Goal: Task Accomplishment & Management: Use online tool/utility

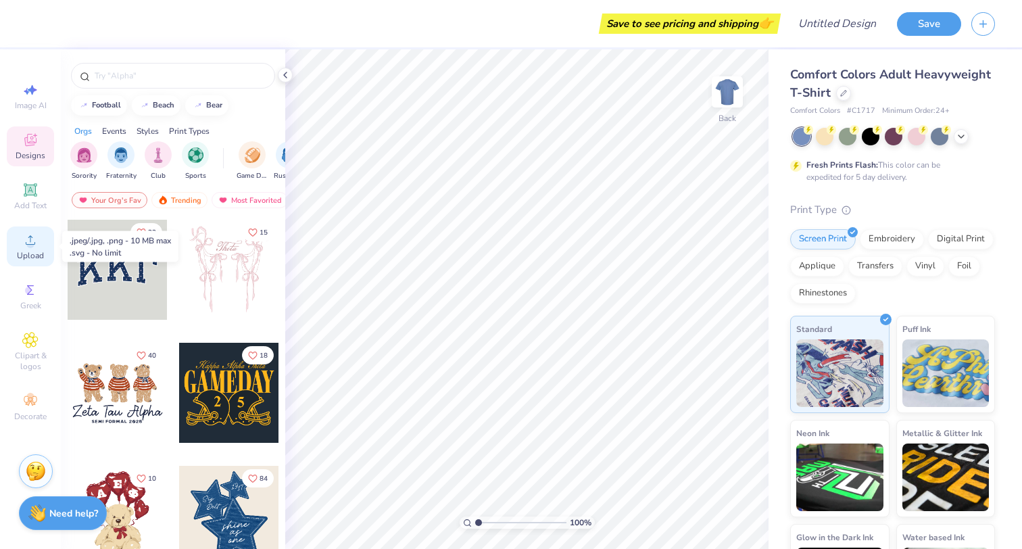
click at [27, 251] on span "Upload" at bounding box center [30, 255] width 27 height 11
click at [899, 74] on span "Comfort Colors Adult Heavyweight T-Shirt" at bounding box center [890, 83] width 201 height 34
click at [842, 93] on icon at bounding box center [843, 91] width 5 height 5
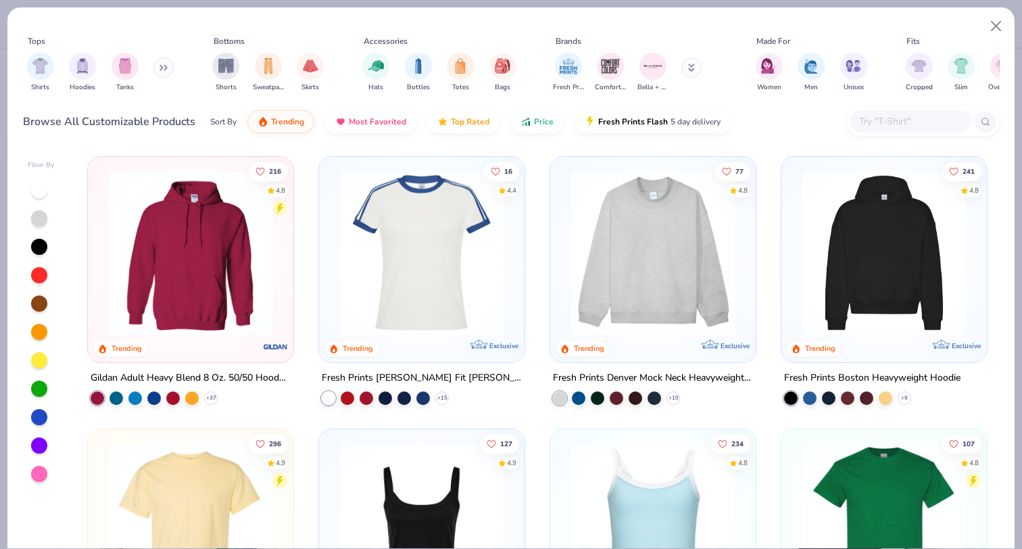
click at [926, 114] on input "text" at bounding box center [909, 122] width 104 height 16
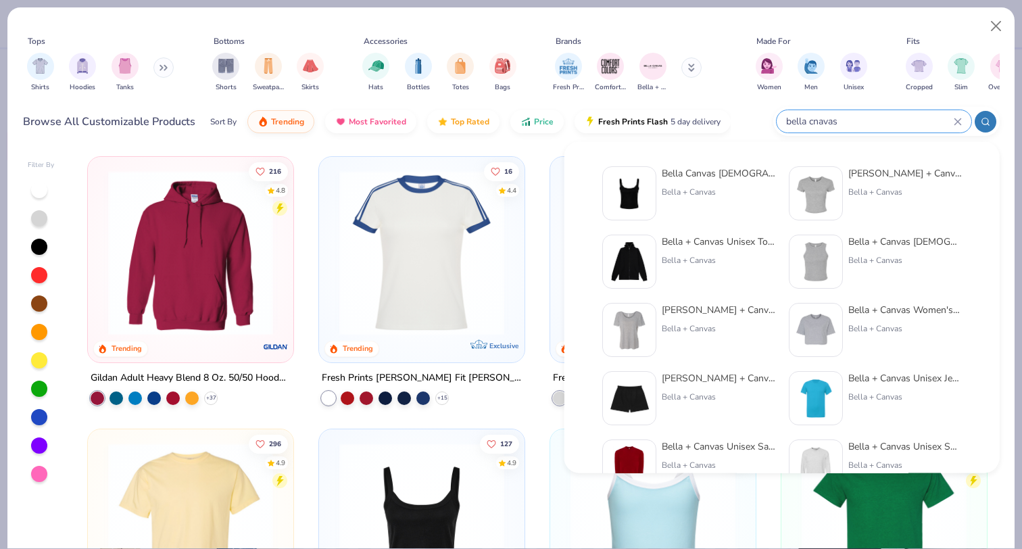
click at [819, 118] on input "bella cnavas" at bounding box center [868, 122] width 169 height 16
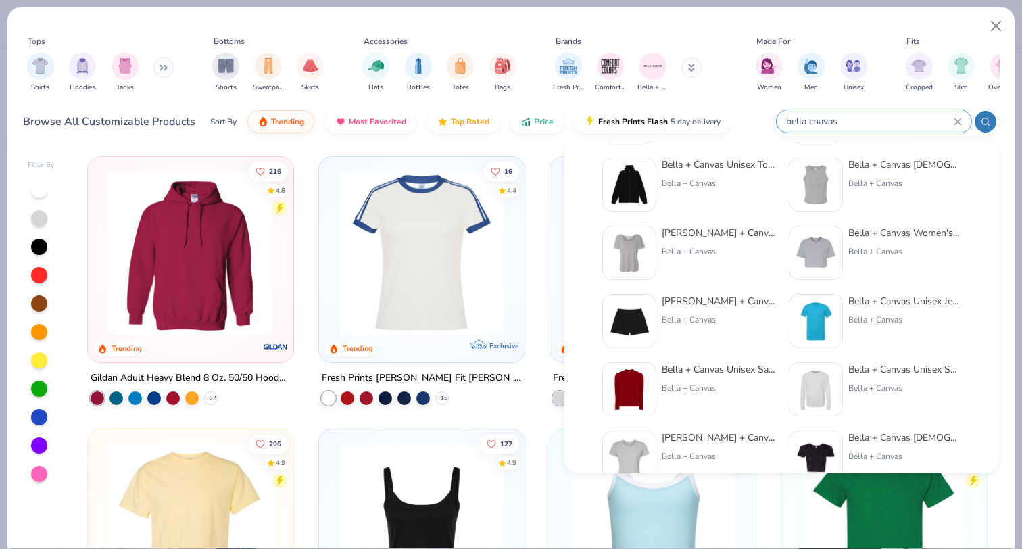
scroll to position [84, 0]
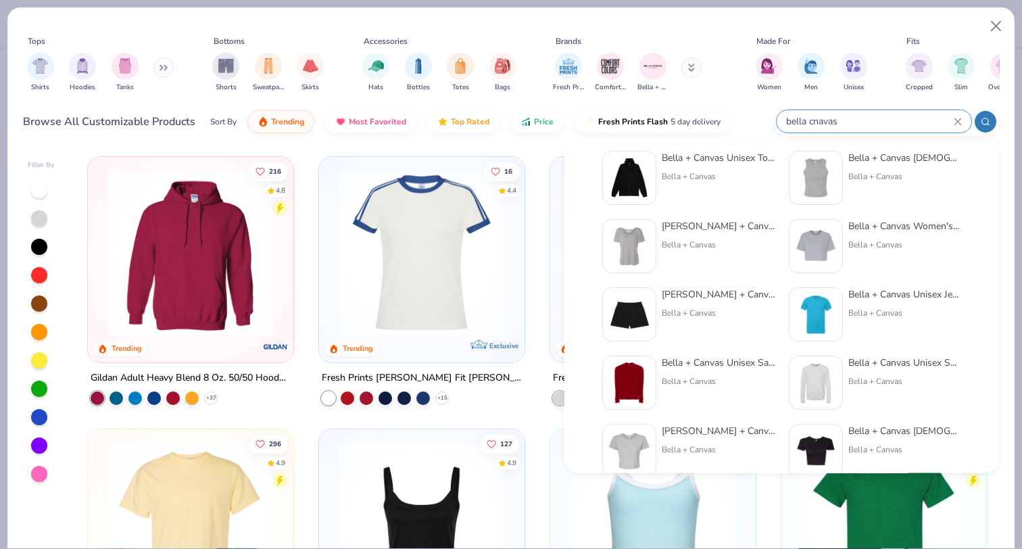
type input "bella cnavas"
click at [812, 315] on img at bounding box center [816, 314] width 42 height 42
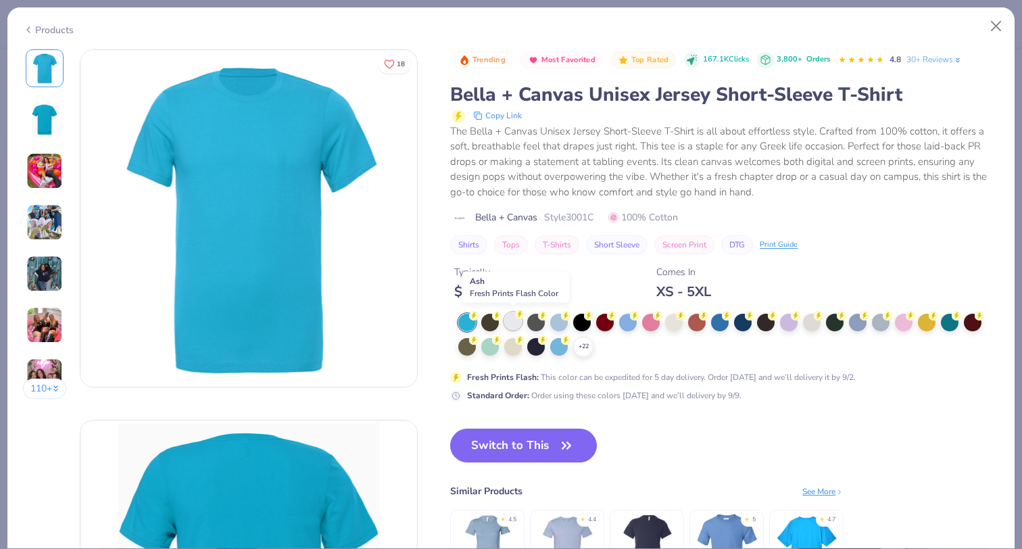
click at [508, 323] on div at bounding box center [513, 321] width 18 height 18
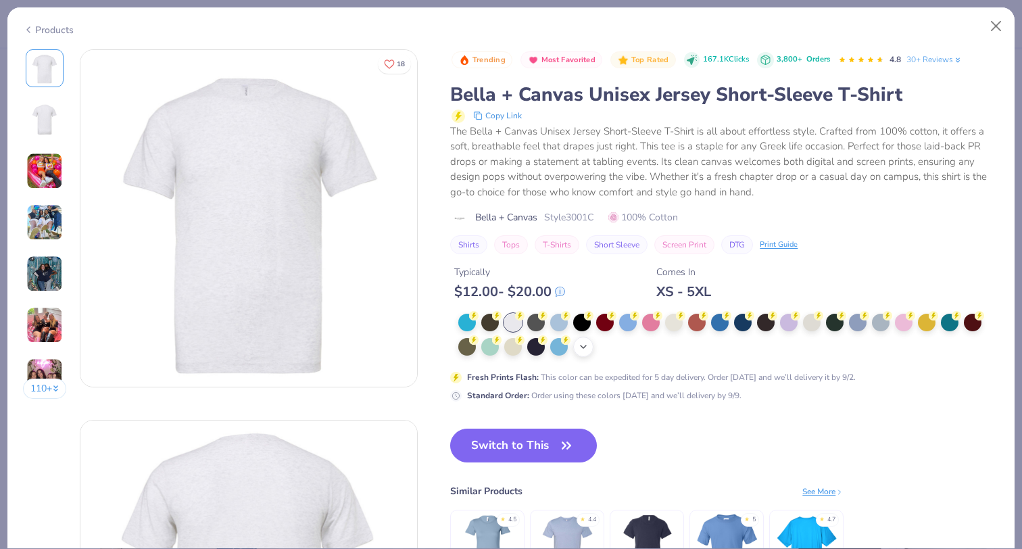
click at [583, 345] on polyline at bounding box center [582, 346] width 5 height 3
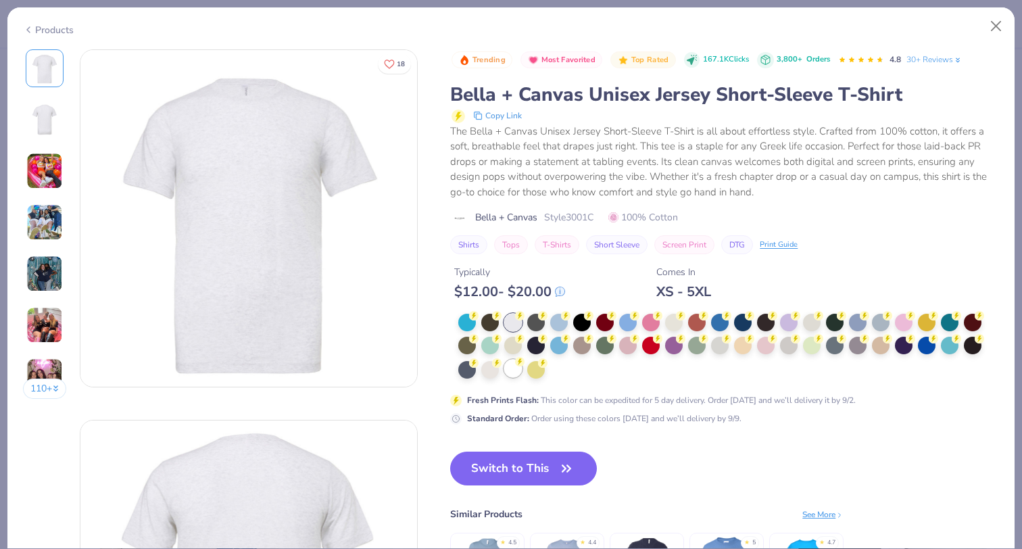
click at [510, 369] on div at bounding box center [513, 368] width 18 height 18
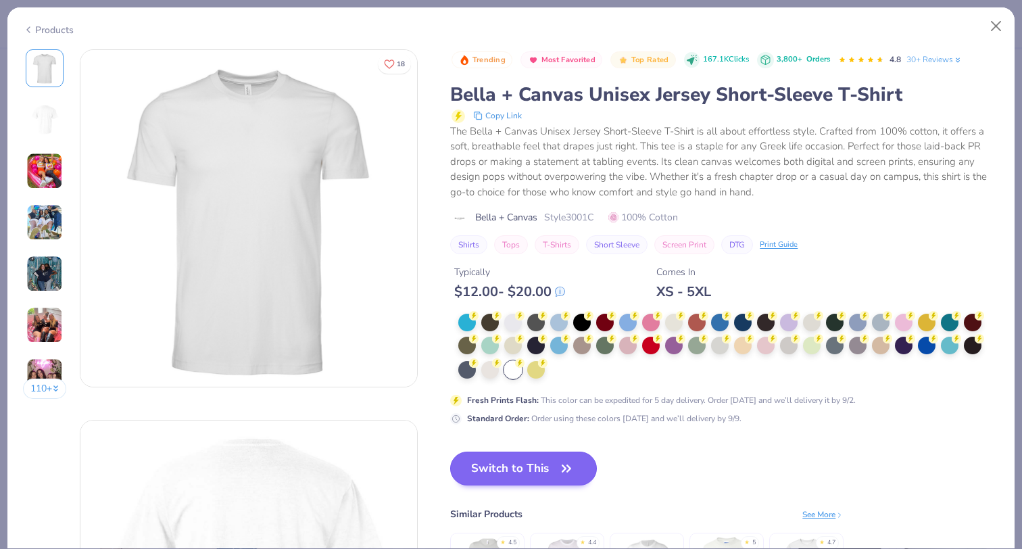
click at [508, 469] on button "Switch to This" at bounding box center [523, 468] width 147 height 34
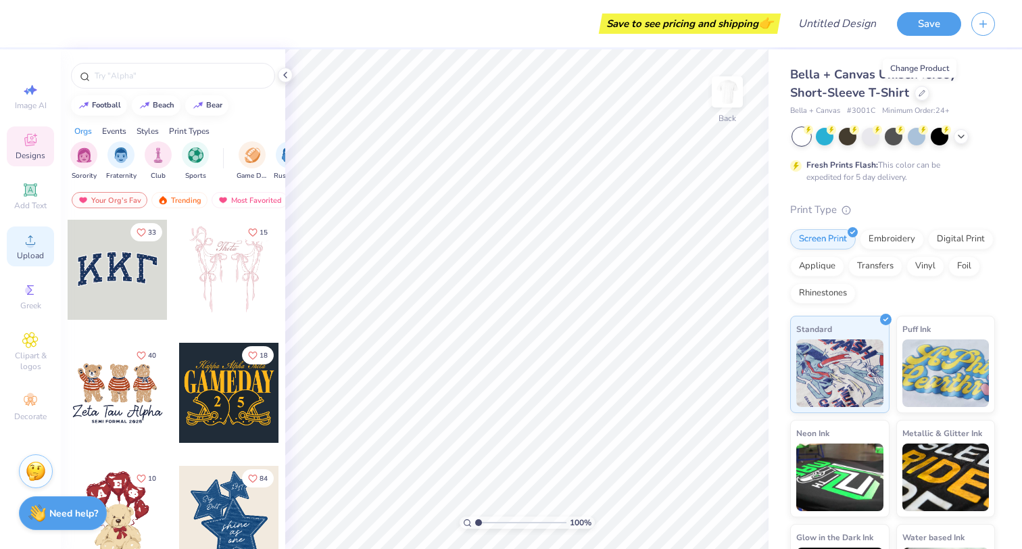
click at [16, 257] on div "Upload" at bounding box center [30, 246] width 47 height 40
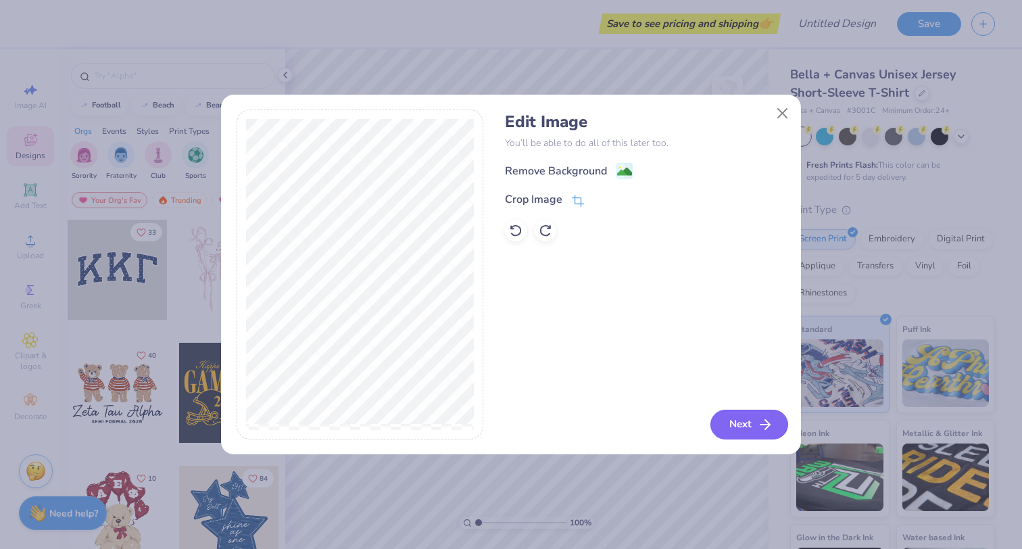
click at [736, 417] on button "Next" at bounding box center [749, 424] width 78 height 30
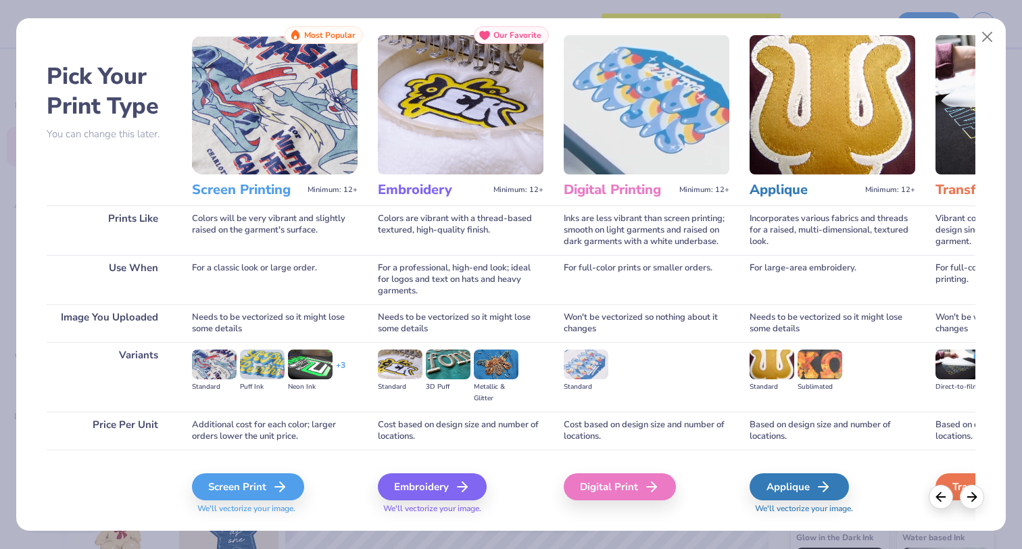
scroll to position [29, 0]
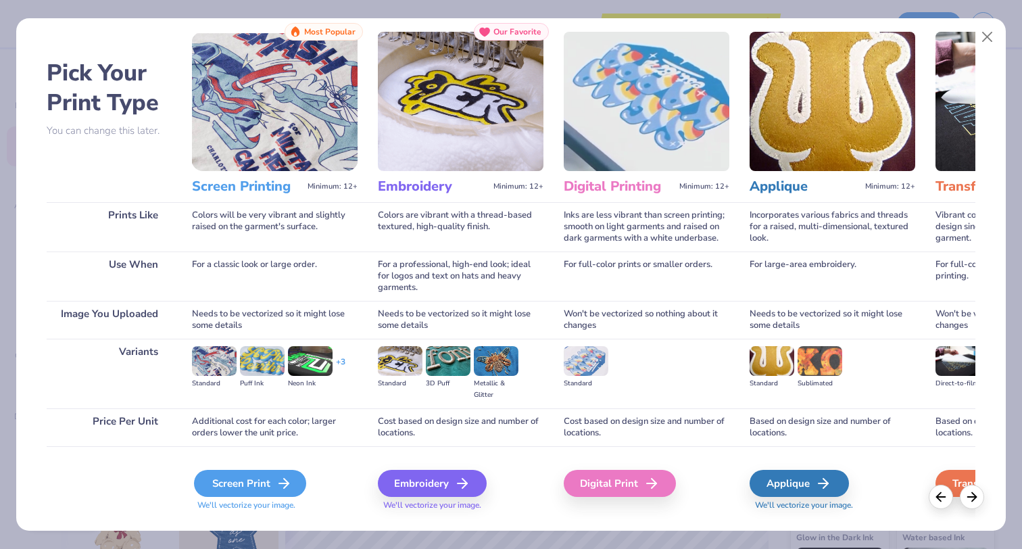
click at [243, 479] on div "Screen Print" at bounding box center [250, 483] width 112 height 27
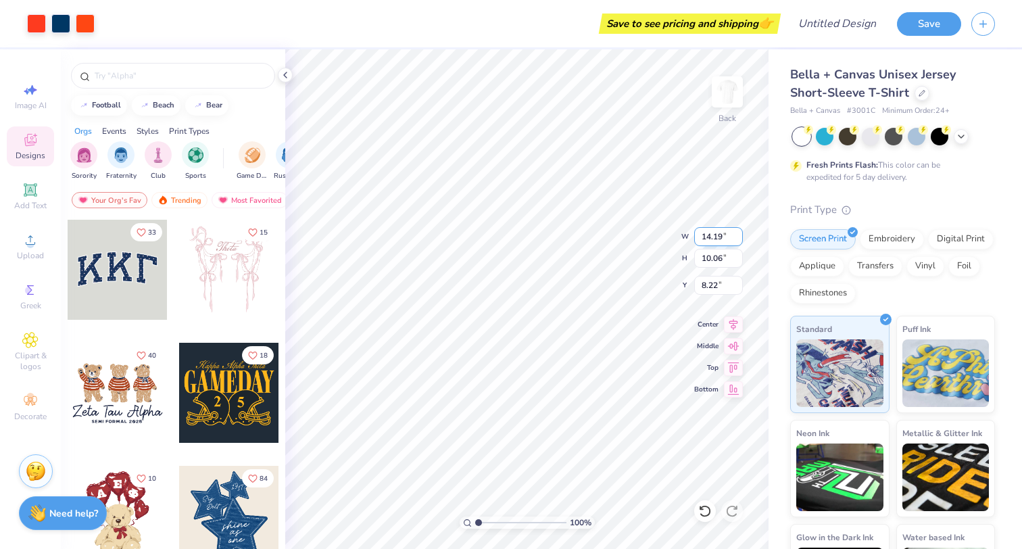
type input "5.54"
type input "3.93"
type input "4.48"
click at [726, 105] on img at bounding box center [727, 92] width 54 height 54
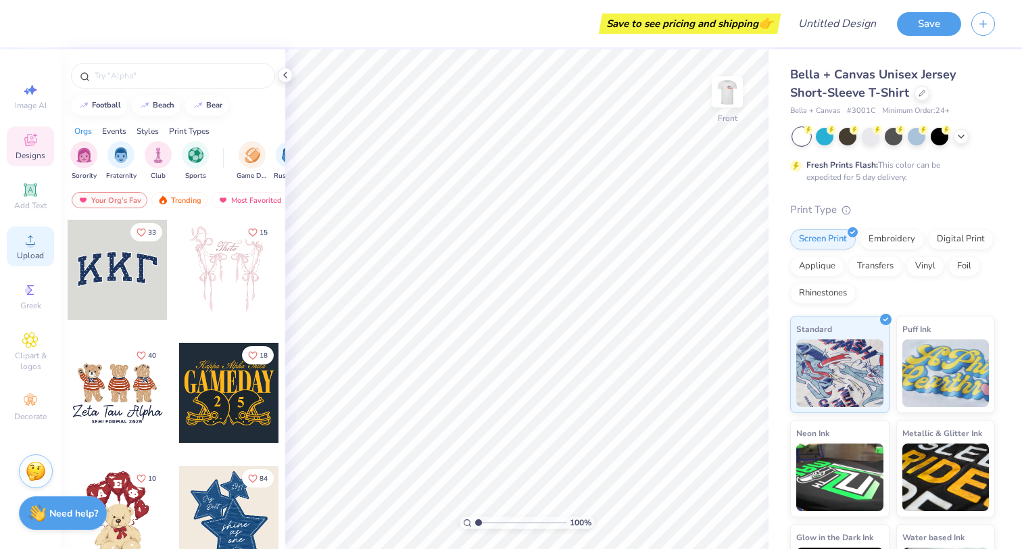
click at [21, 248] on div "Upload" at bounding box center [30, 246] width 47 height 40
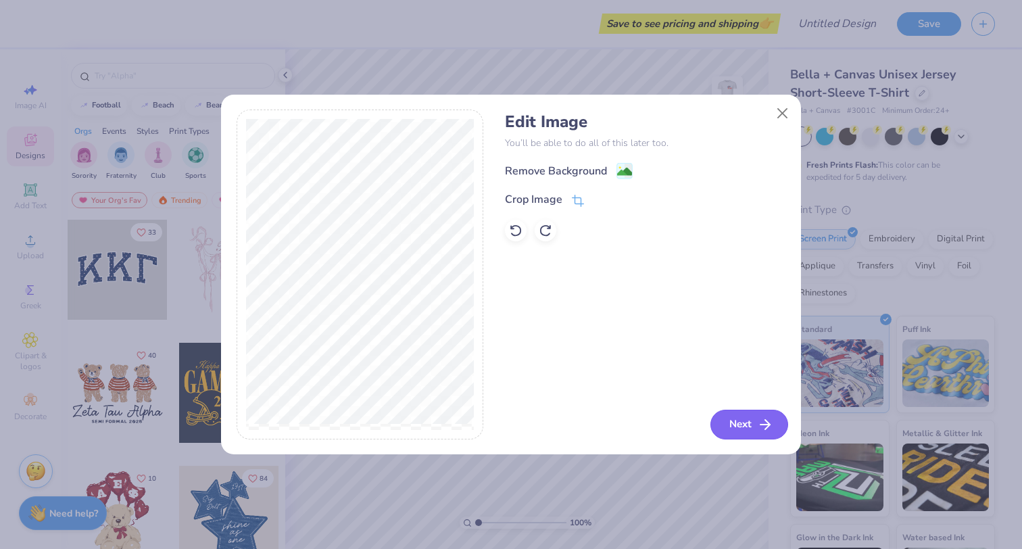
click at [738, 423] on button "Next" at bounding box center [749, 424] width 78 height 30
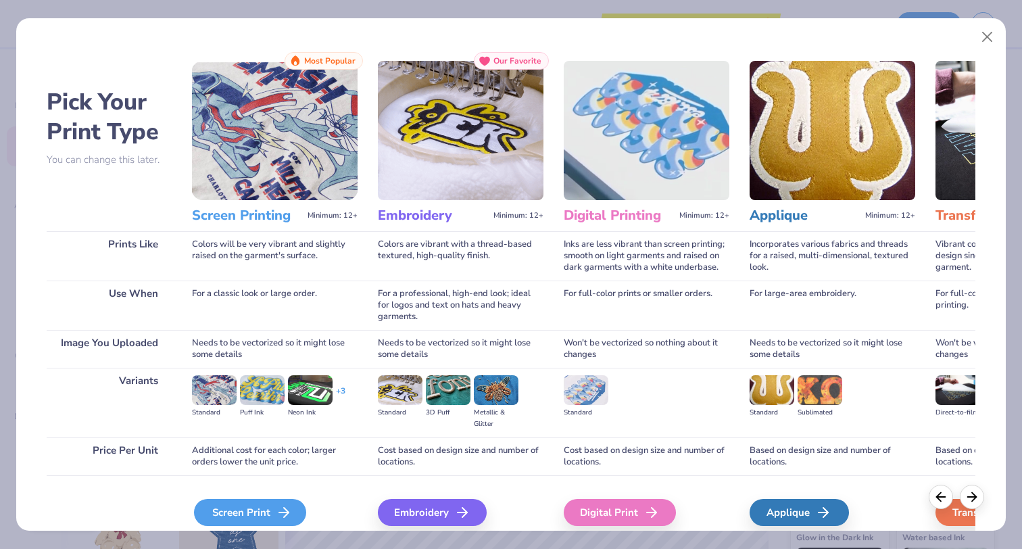
click at [269, 501] on div "Screen Print" at bounding box center [250, 512] width 112 height 27
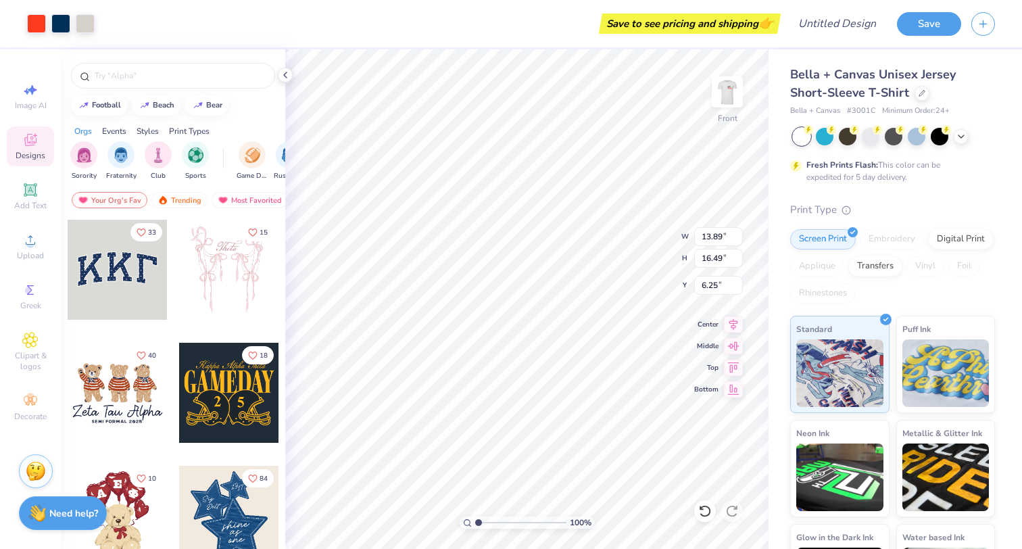
type input "11.79"
type input "14.01"
type input "7.50"
click at [731, 351] on icon at bounding box center [733, 344] width 19 height 16
click at [732, 331] on div "100 % Front W 11.79 11.79 " H 14.01 14.01 " Y 7.50 7.50 " Center Middle Top Bot…" at bounding box center [526, 298] width 483 height 499
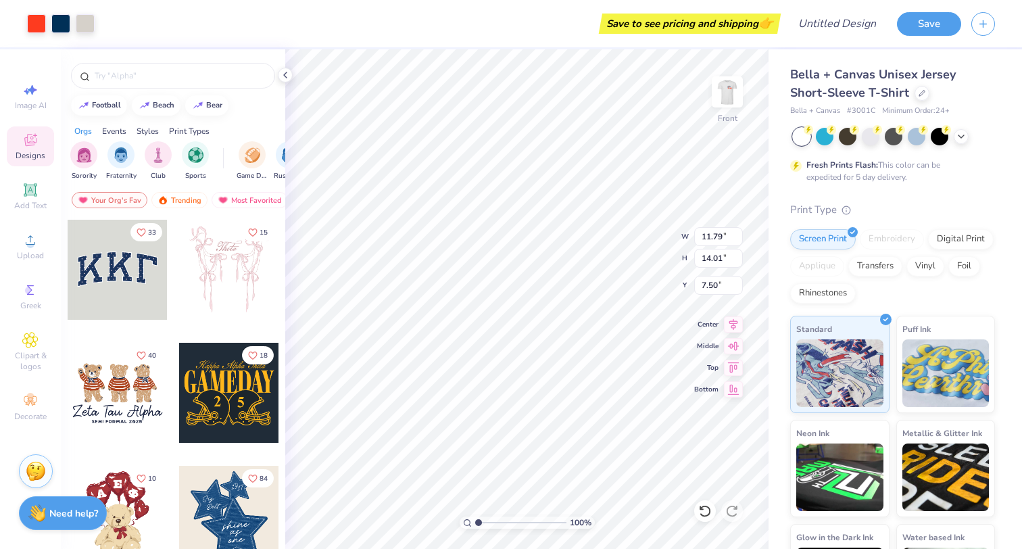
type input "10.63"
type input "12.62"
type input "8.19"
click at [912, 31] on button "Save" at bounding box center [929, 22] width 64 height 24
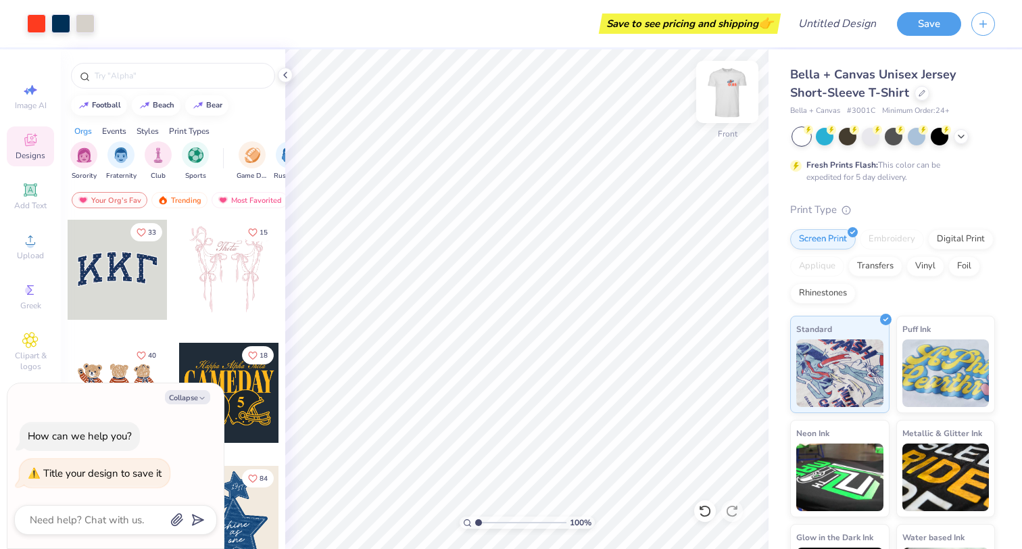
click at [720, 92] on img at bounding box center [727, 92] width 54 height 54
click at [726, 94] on img at bounding box center [727, 92] width 54 height 54
click at [701, 516] on icon at bounding box center [705, 511] width 14 height 14
click at [730, 511] on icon at bounding box center [732, 511] width 14 height 14
type textarea "x"
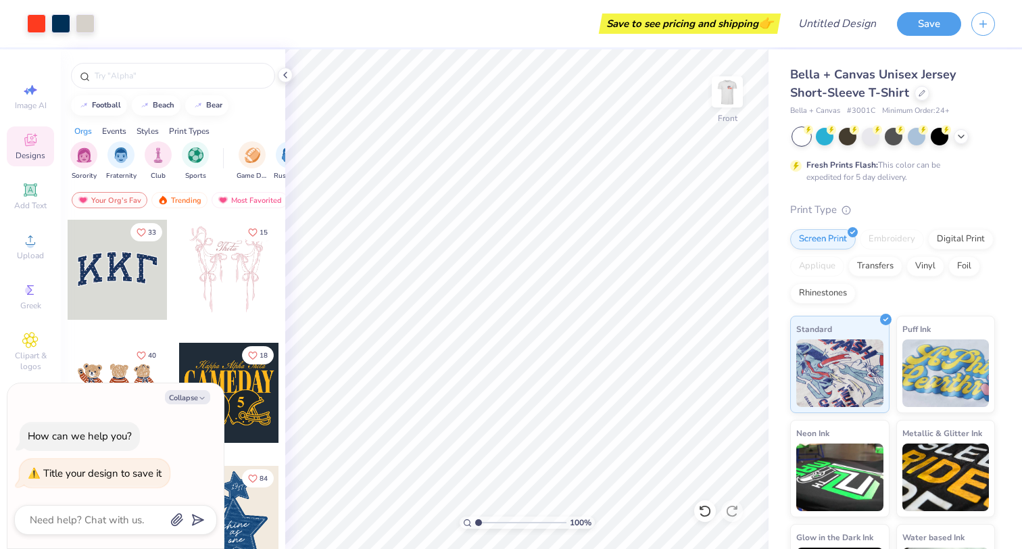
type input "1.19"
type textarea "x"
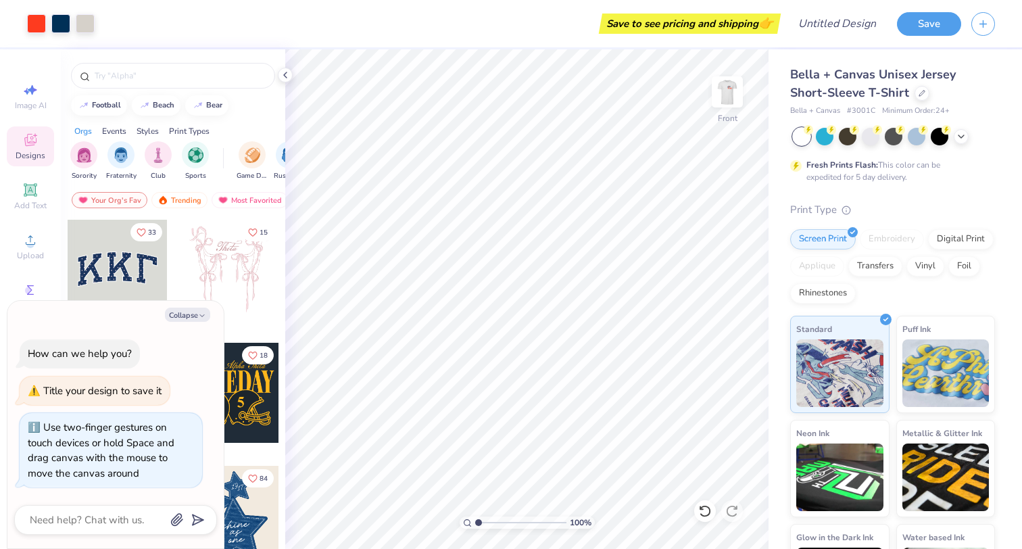
drag, startPoint x: 480, startPoint y: 522, endPoint x: 436, endPoint y: 510, distance: 45.6
type input "1"
click at [436, 510] on div "100 %" at bounding box center [526, 298] width 499 height 499
click at [978, 24] on icon "button" at bounding box center [982, 21] width 11 height 11
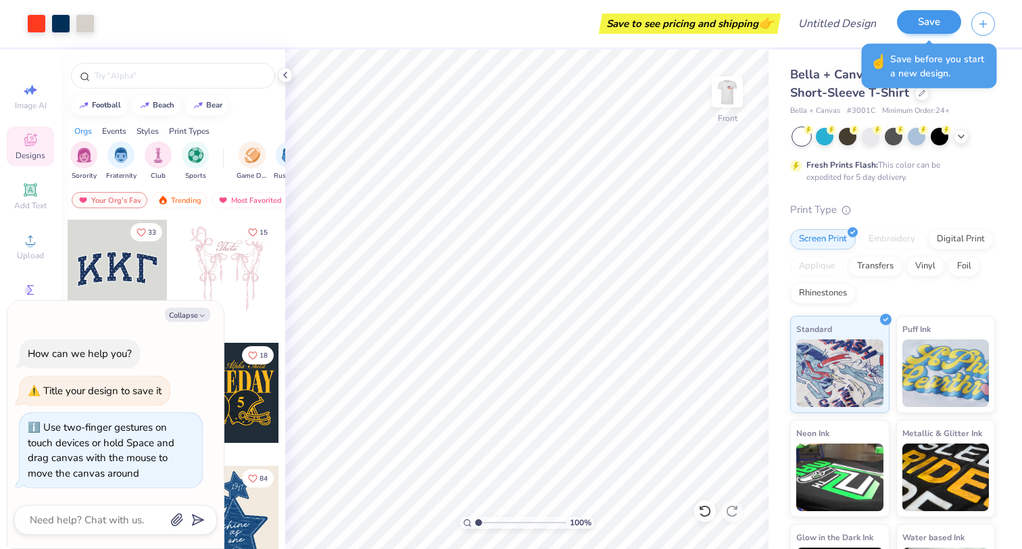
click at [928, 18] on button "Save" at bounding box center [929, 22] width 64 height 24
type textarea "x"
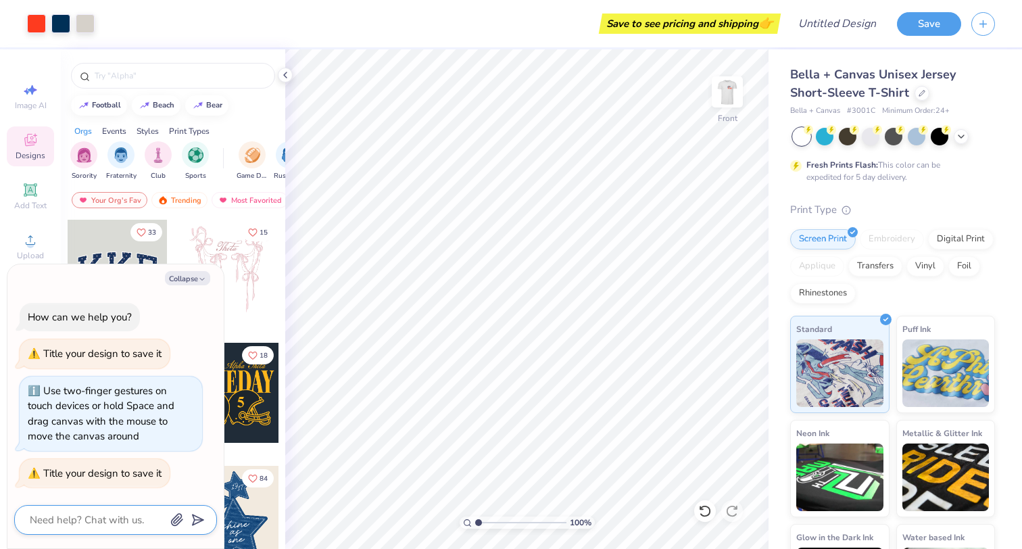
click at [103, 524] on textarea at bounding box center [96, 520] width 137 height 18
type textarea "G"
type textarea "x"
type textarea "G8"
type textarea "x"
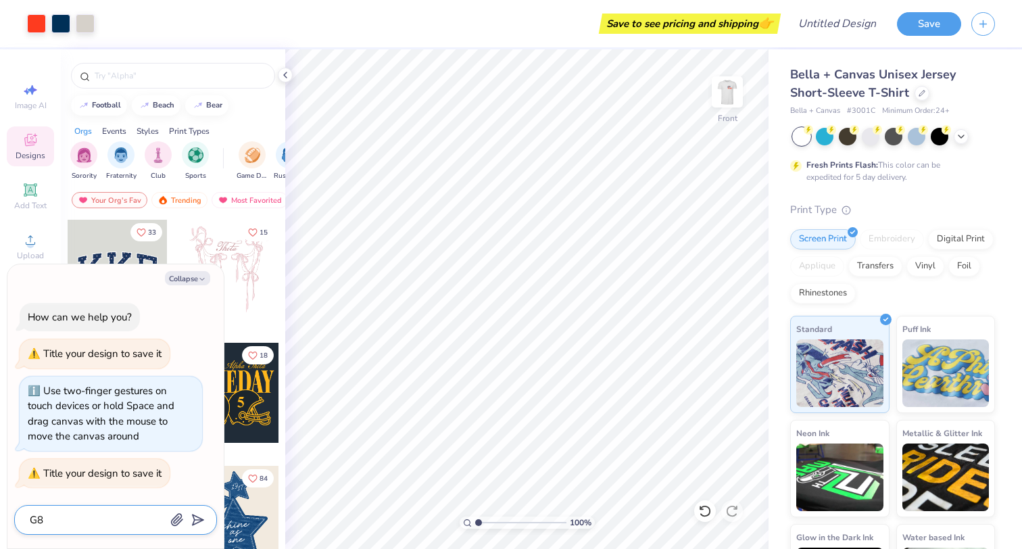
type textarea "G85"
type textarea "x"
type textarea "G85"
type textarea "x"
type textarea "G85 s"
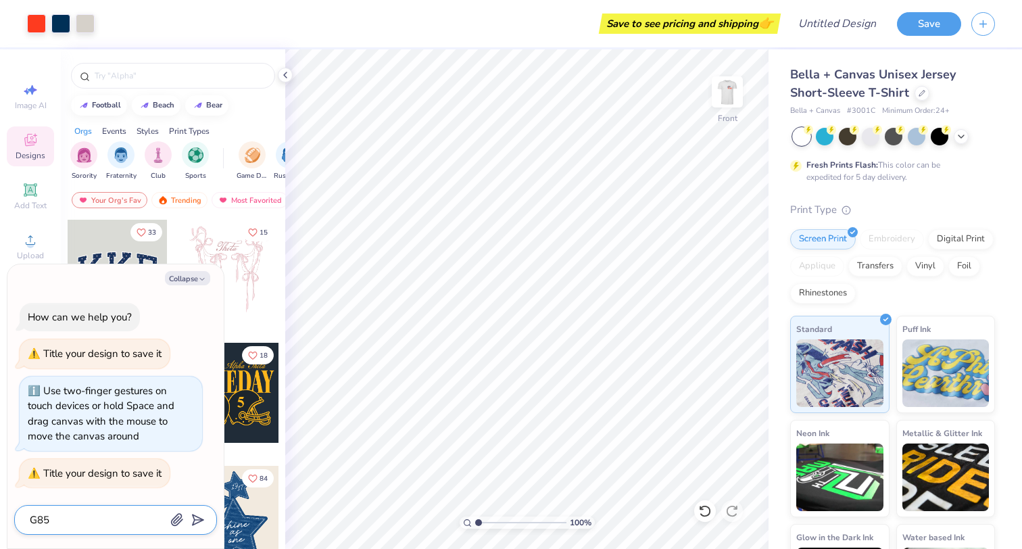
type textarea "x"
type textarea "G85 sh"
type textarea "x"
type textarea "G85 shi"
type textarea "x"
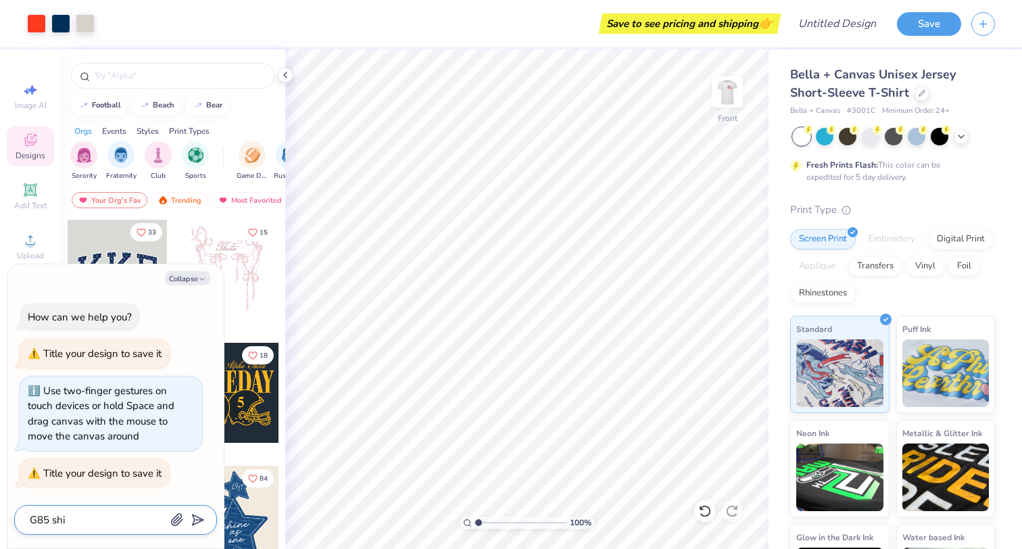
type textarea "G85 shir"
type textarea "x"
type textarea "G85 shirt"
type textarea "x"
type textarea "G85 shirt"
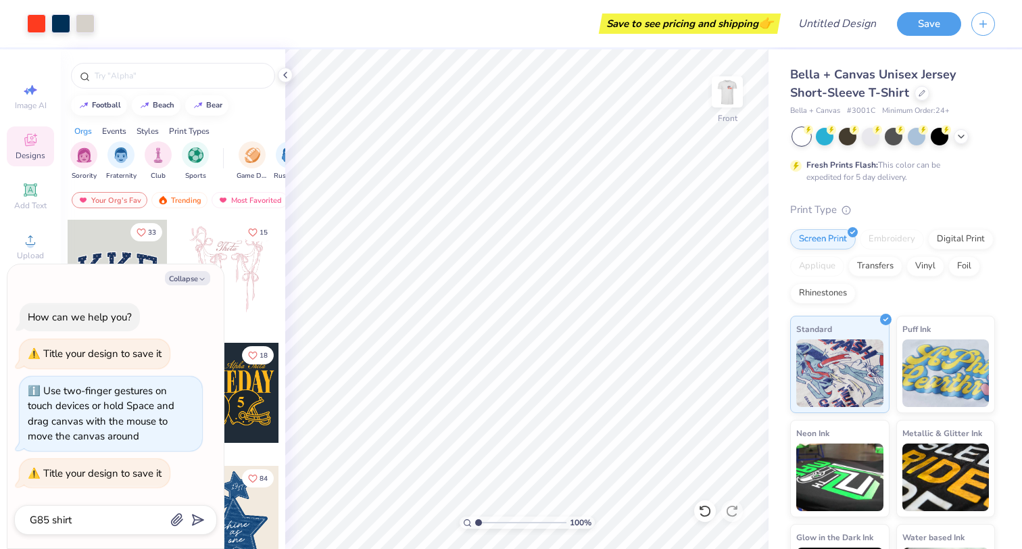
type textarea "x"
click at [203, 524] on div "G85 shirt" at bounding box center [115, 520] width 203 height 30
click at [199, 516] on icon "submit" at bounding box center [195, 519] width 19 height 19
type textarea "x"
type input "G85 shirt"
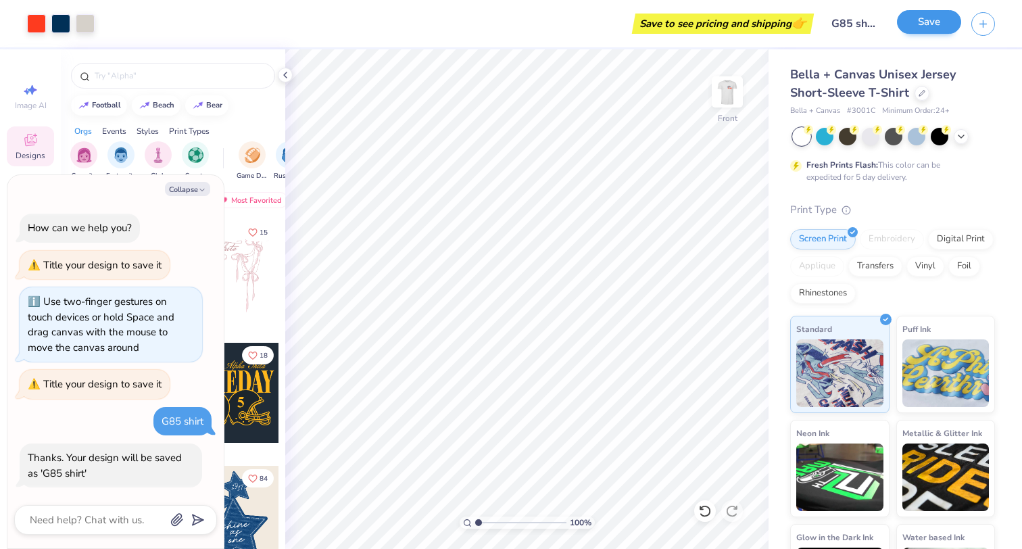
click at [922, 22] on button "Save" at bounding box center [929, 22] width 64 height 24
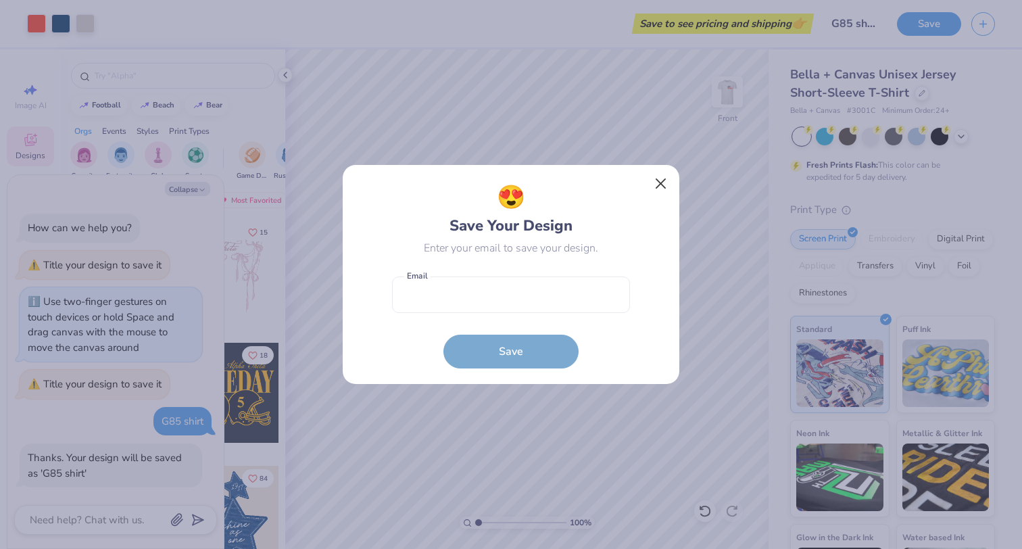
click at [657, 187] on button "Close" at bounding box center [661, 184] width 26 height 26
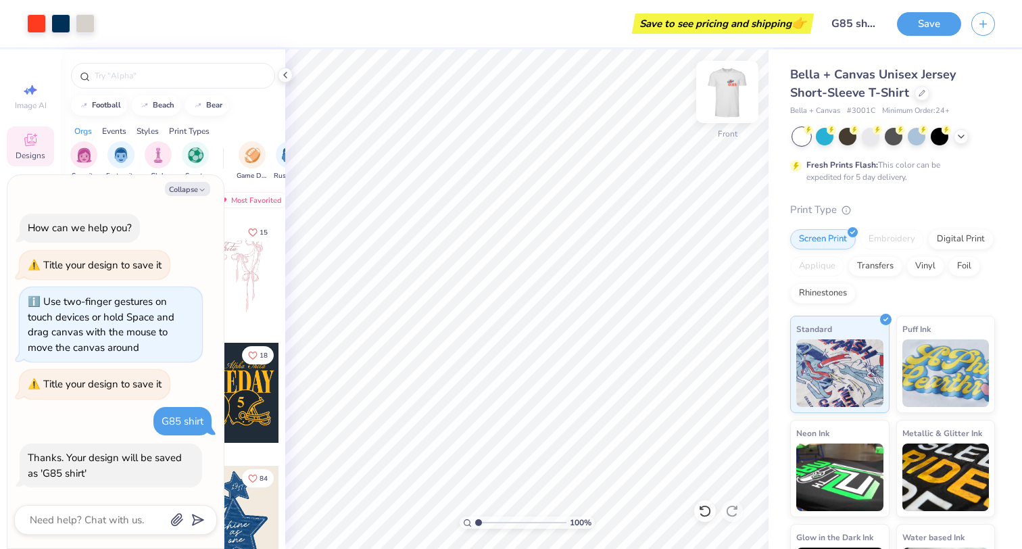
click at [727, 95] on img at bounding box center [727, 92] width 54 height 54
click at [736, 91] on img at bounding box center [727, 92] width 54 height 54
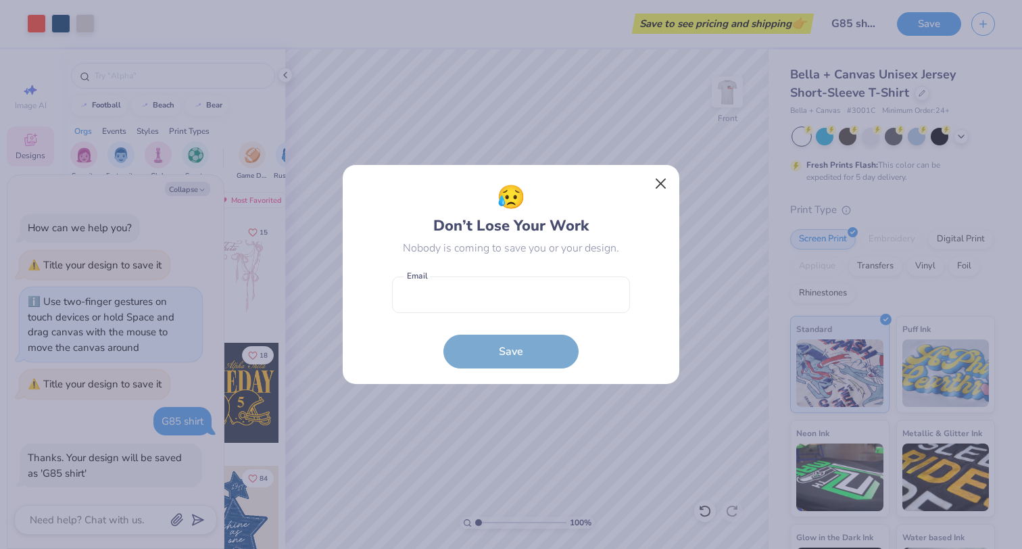
click at [653, 191] on button "Close" at bounding box center [661, 184] width 26 height 26
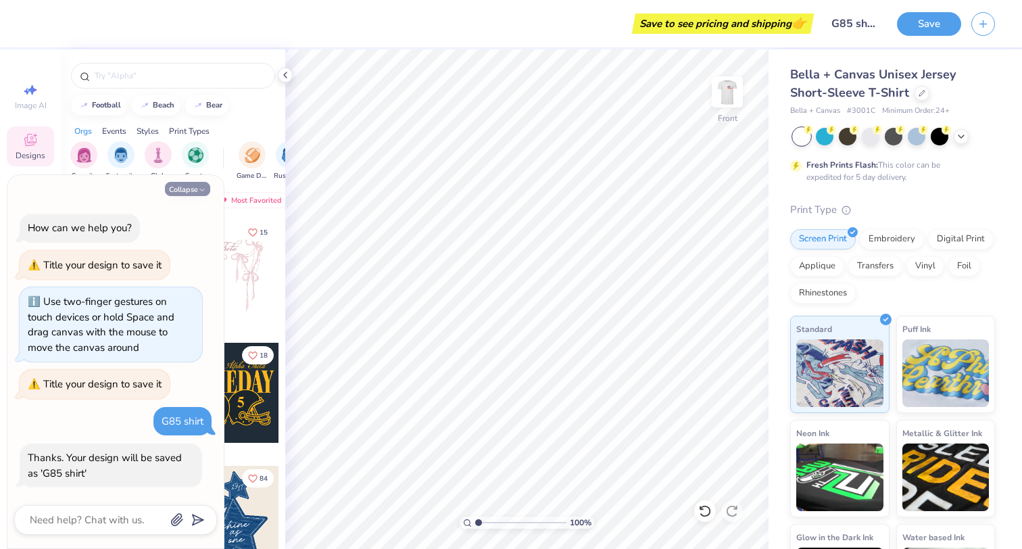
click at [206, 193] on button "Collapse" at bounding box center [187, 189] width 45 height 14
type textarea "x"
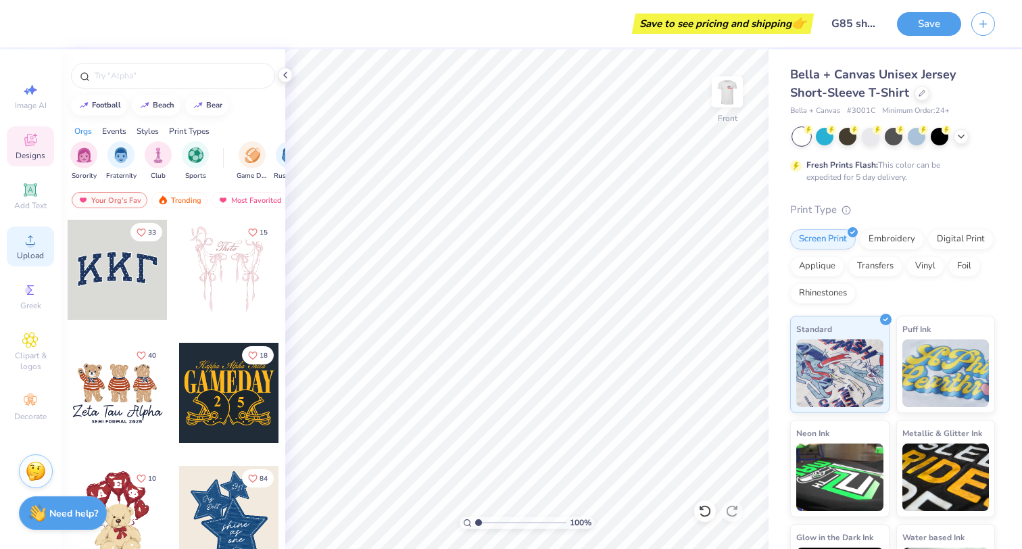
click at [32, 251] on span "Upload" at bounding box center [30, 255] width 27 height 11
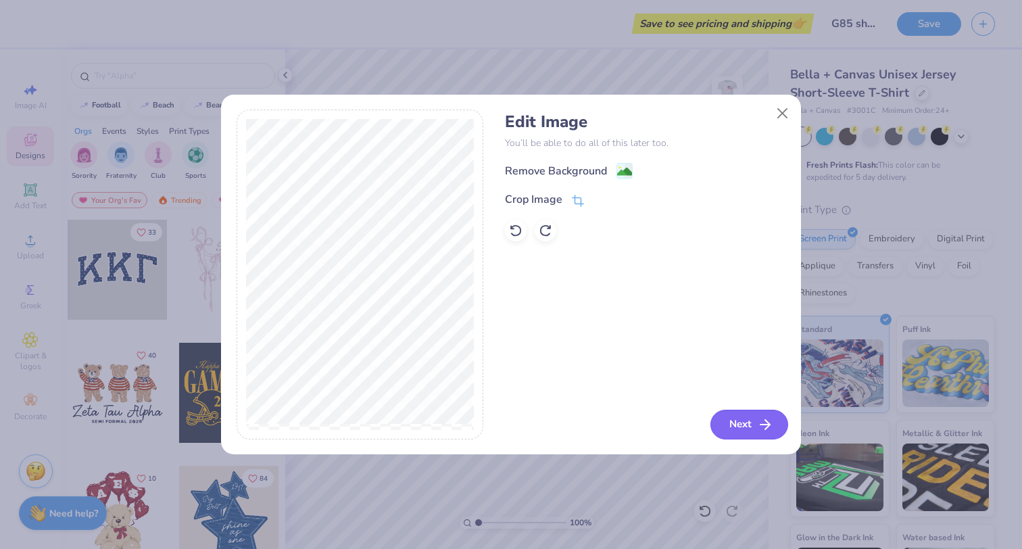
click at [746, 420] on button "Next" at bounding box center [749, 424] width 78 height 30
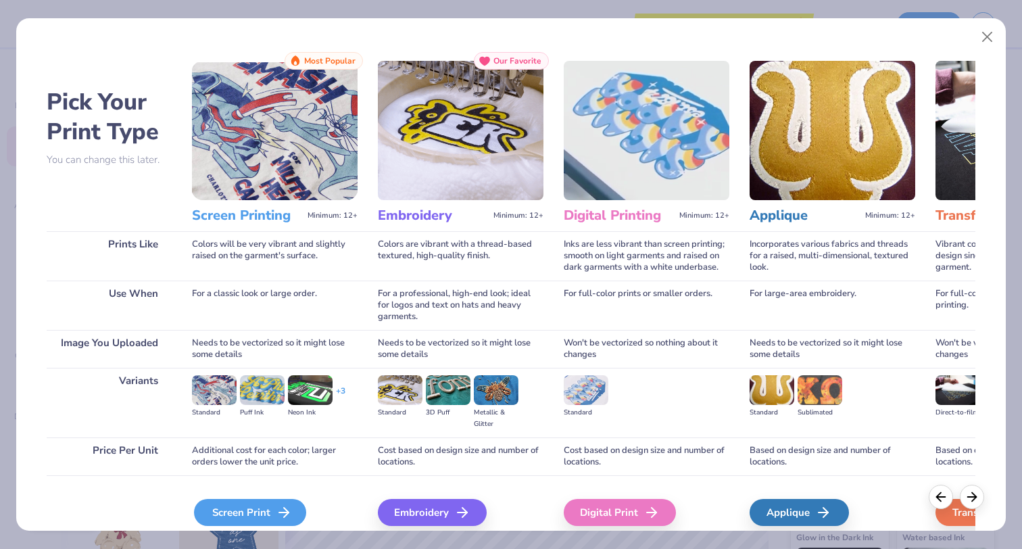
click at [259, 515] on div "Screen Print" at bounding box center [250, 512] width 112 height 27
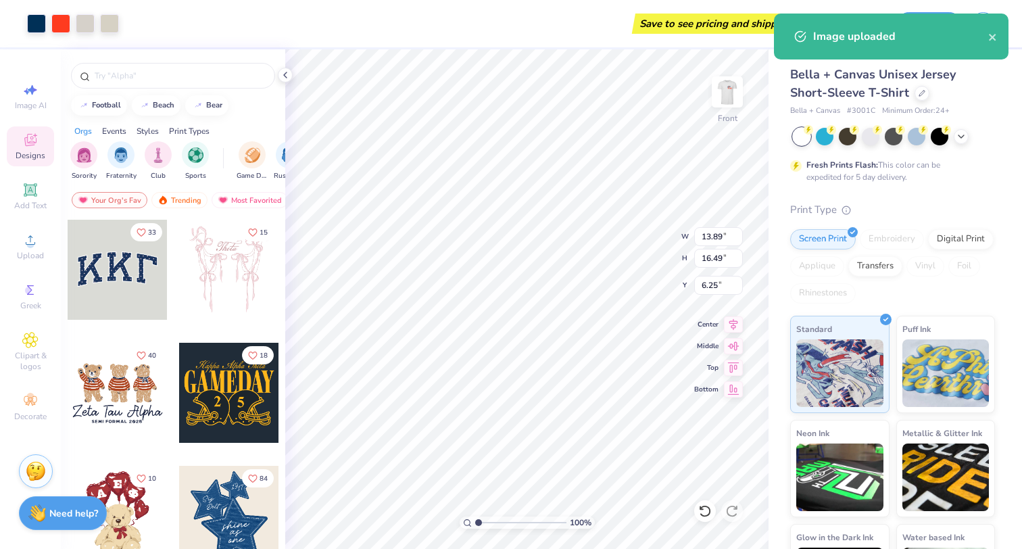
type input "9.28"
type input "11.02"
type input "11.73"
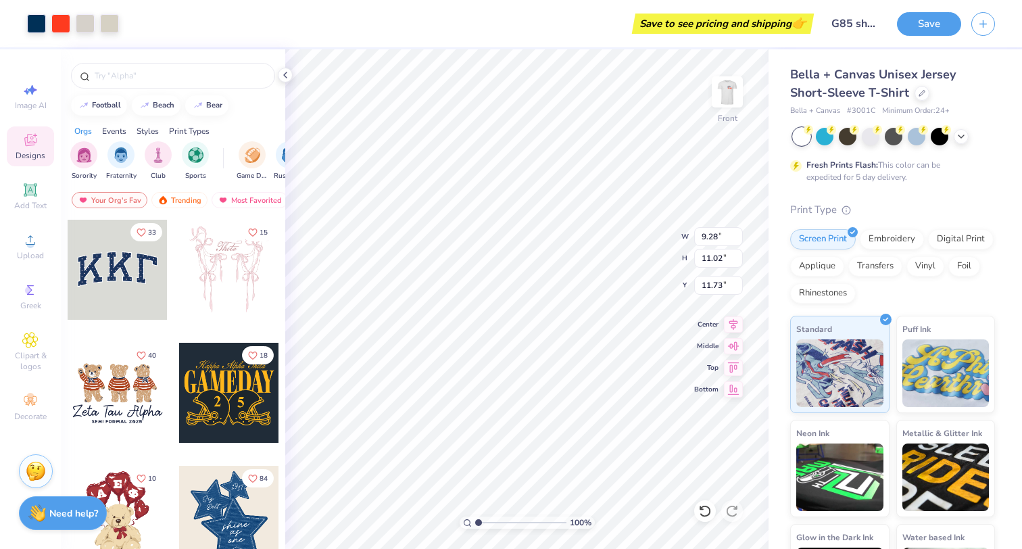
type input "11.31"
type input "13.44"
type input "7.78"
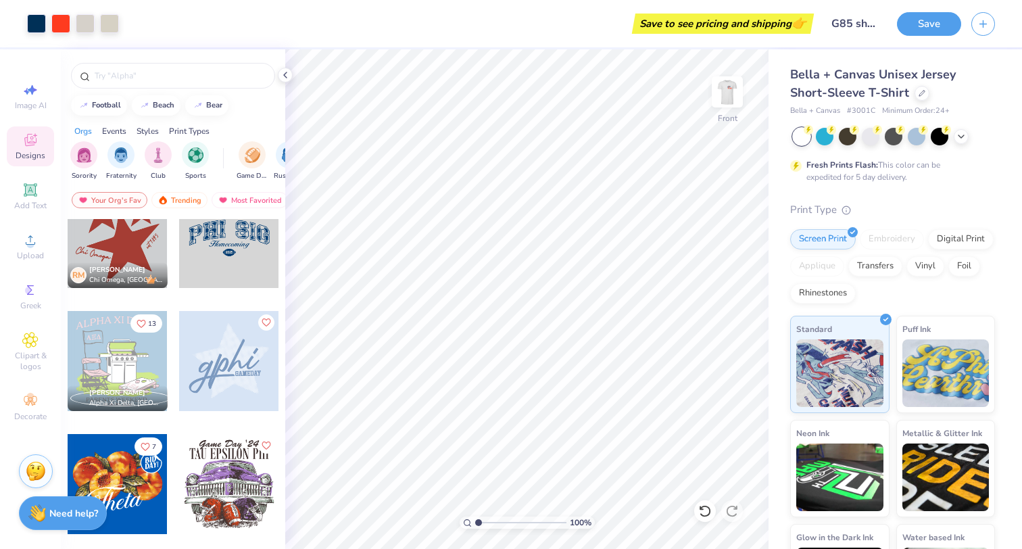
scroll to position [0, 0]
